Goal: Task Accomplishment & Management: Complete application form

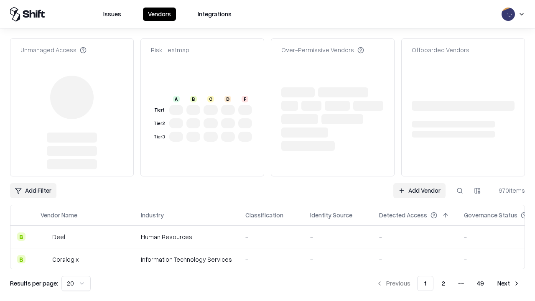
click at [419, 183] on link "Add Vendor" at bounding box center [419, 190] width 52 height 15
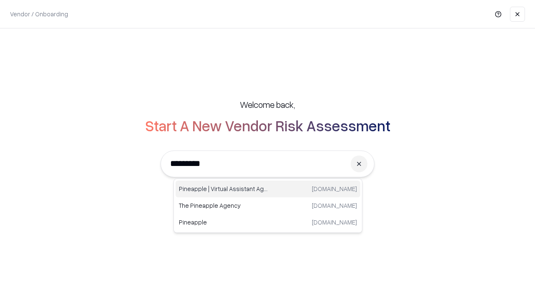
click at [268, 189] on div "Pineapple | Virtual Assistant Agency [DOMAIN_NAME]" at bounding box center [267, 188] width 185 height 17
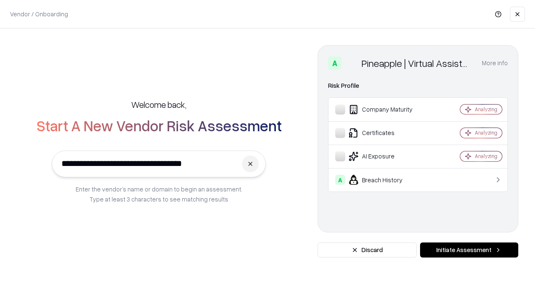
type input "**********"
click at [469, 250] on button "Initiate Assessment" at bounding box center [469, 249] width 98 height 15
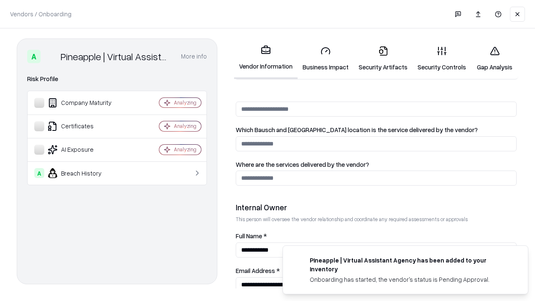
scroll to position [433, 0]
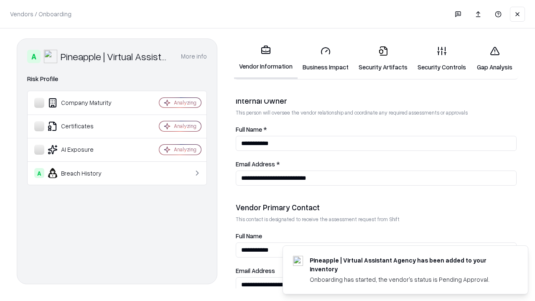
click at [383, 58] on link "Security Artifacts" at bounding box center [382, 58] width 59 height 39
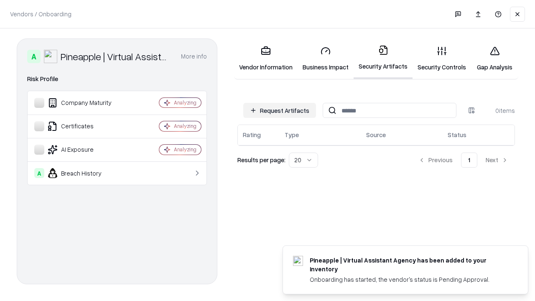
click at [279, 110] on button "Request Artifacts" at bounding box center [279, 110] width 73 height 15
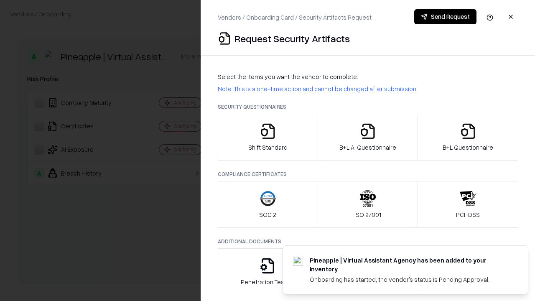
click at [467, 137] on icon "button" at bounding box center [467, 131] width 17 height 17
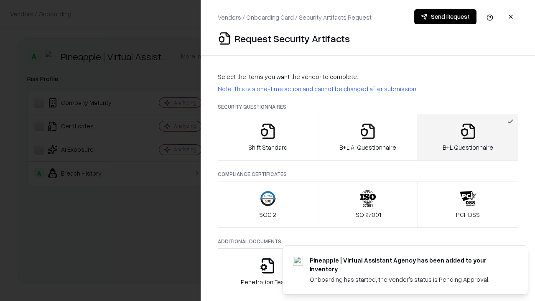
click at [367, 137] on icon "button" at bounding box center [367, 131] width 17 height 17
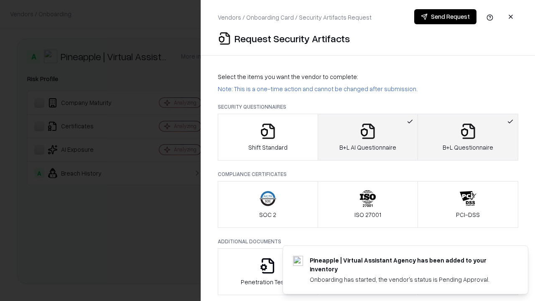
click at [445, 17] on button "Send Request" at bounding box center [445, 16] width 62 height 15
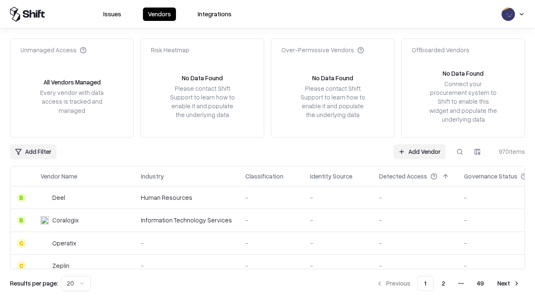
click at [459, 151] on button at bounding box center [459, 151] width 15 height 15
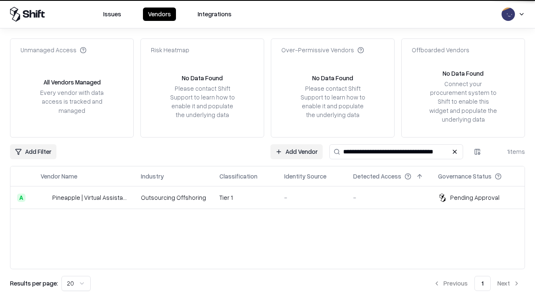
type input "**********"
click at [272, 197] on td "Tier 1" at bounding box center [245, 197] width 65 height 23
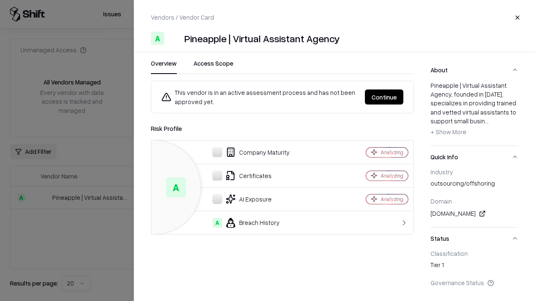
click at [384, 97] on button "Continue" at bounding box center [384, 96] width 38 height 15
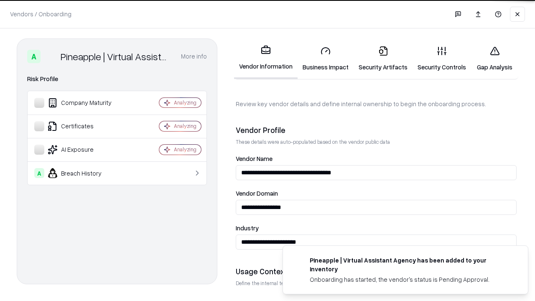
click at [383, 58] on link "Security Artifacts" at bounding box center [382, 58] width 59 height 39
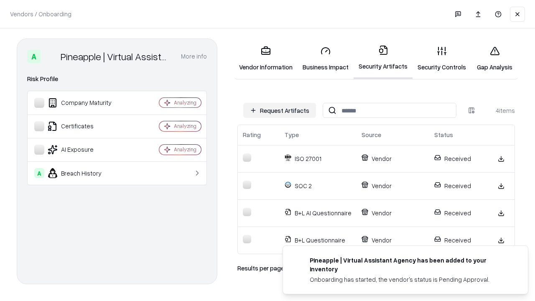
click at [494, 58] on link "Gap Analysis" at bounding box center [494, 58] width 47 height 39
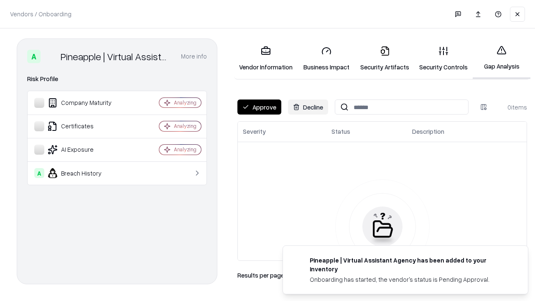
click at [259, 107] on button "Approve" at bounding box center [259, 106] width 44 height 15
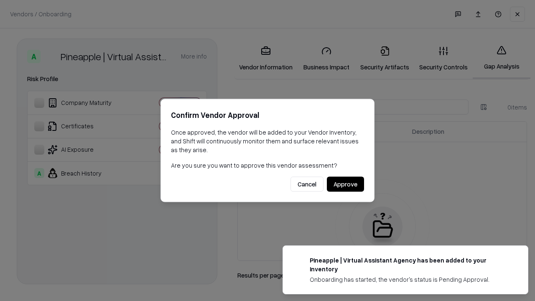
click at [345, 184] on button "Approve" at bounding box center [345, 184] width 37 height 15
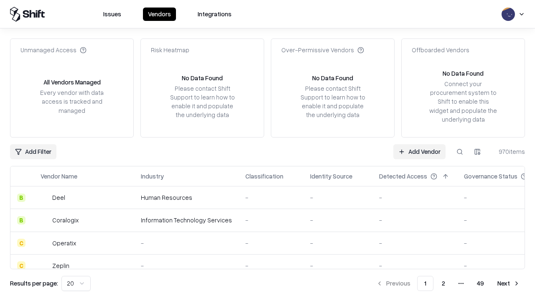
type input "**********"
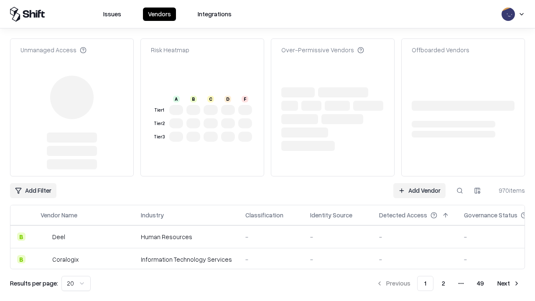
click at [419, 190] on link "Add Vendor" at bounding box center [419, 190] width 52 height 15
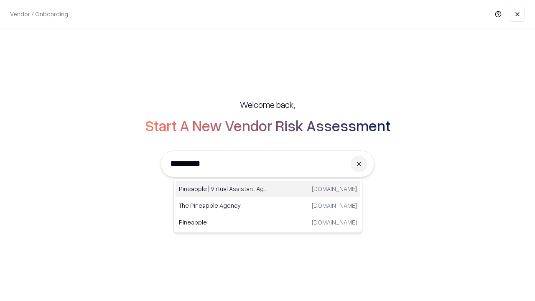
click at [268, 189] on div "Pineapple | Virtual Assistant Agency [DOMAIN_NAME]" at bounding box center [267, 188] width 185 height 17
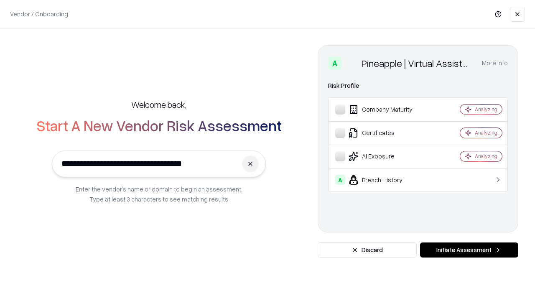
type input "**********"
click at [469, 250] on button "Initiate Assessment" at bounding box center [469, 249] width 98 height 15
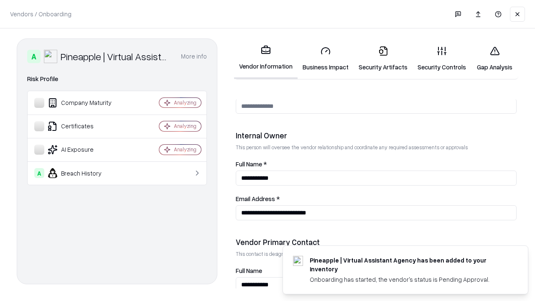
scroll to position [433, 0]
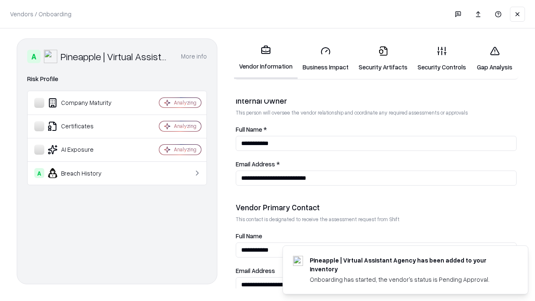
click at [494, 58] on link "Gap Analysis" at bounding box center [494, 58] width 47 height 39
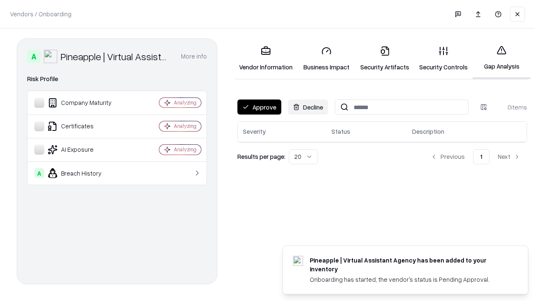
click at [259, 107] on button "Approve" at bounding box center [259, 106] width 44 height 15
